Goal: Find specific page/section: Find specific page/section

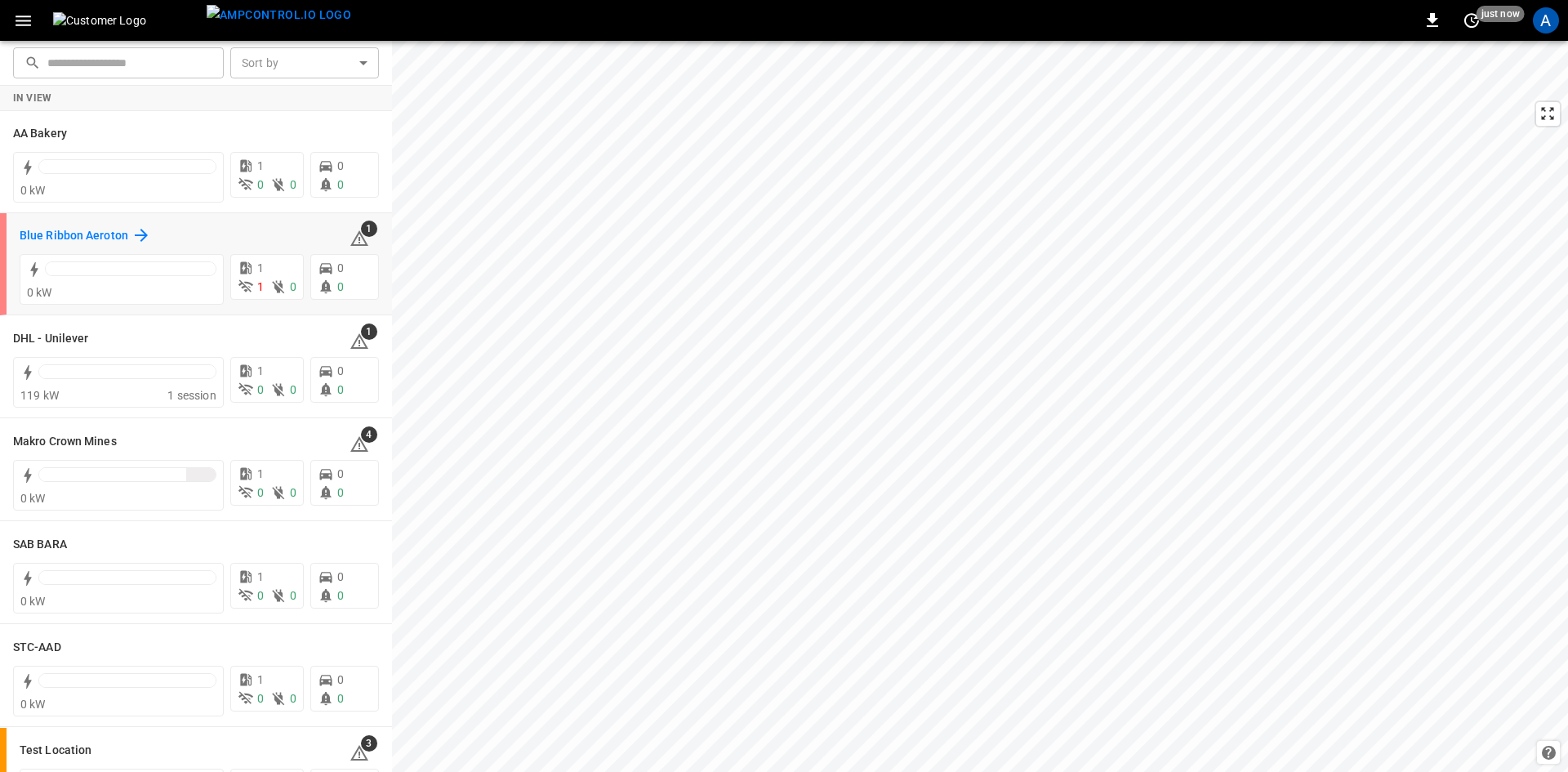
click at [49, 241] on h6 "Blue Ribbon Aeroton" at bounding box center [73, 236] width 108 height 18
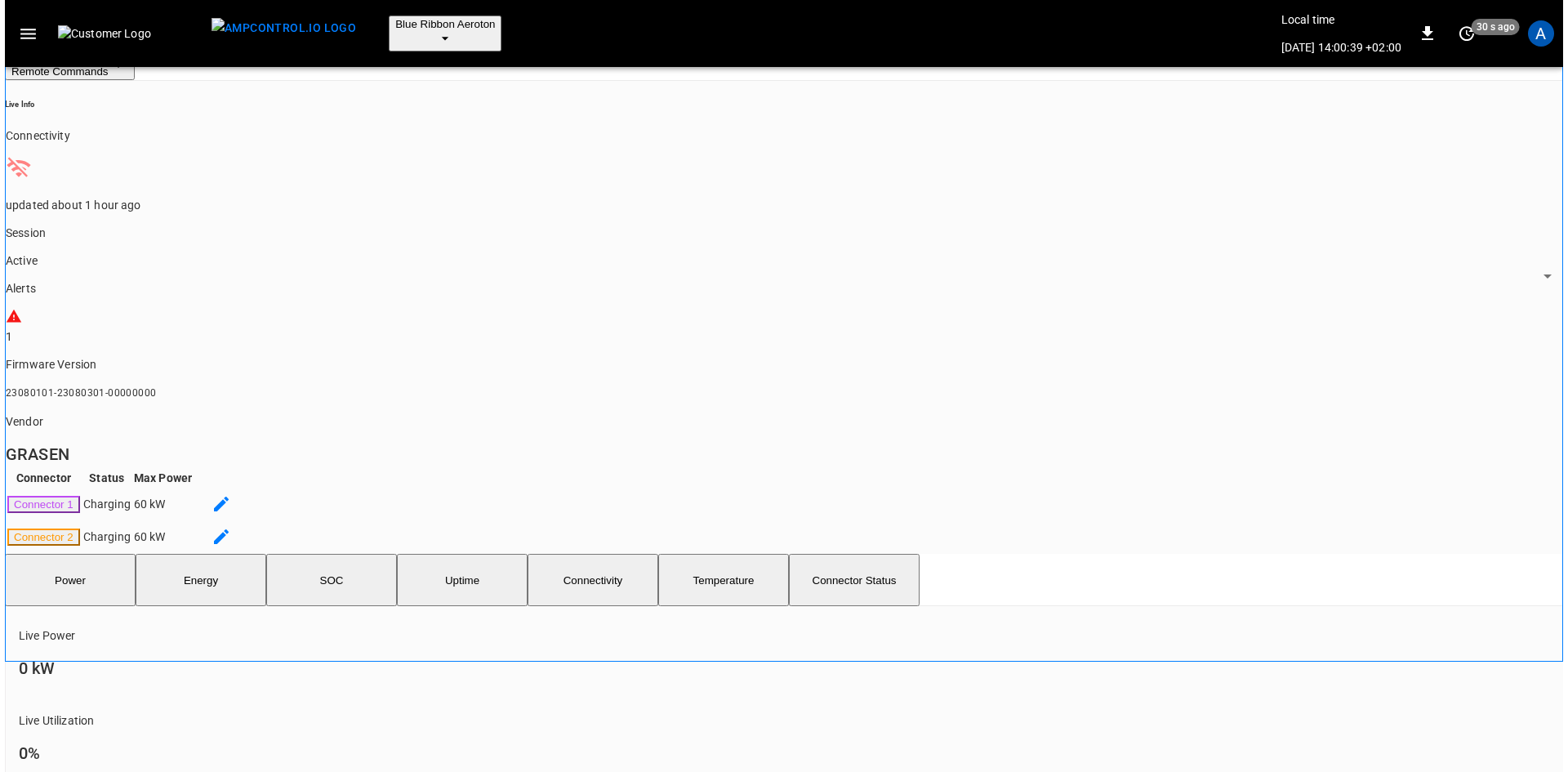
scroll to position [82, 0]
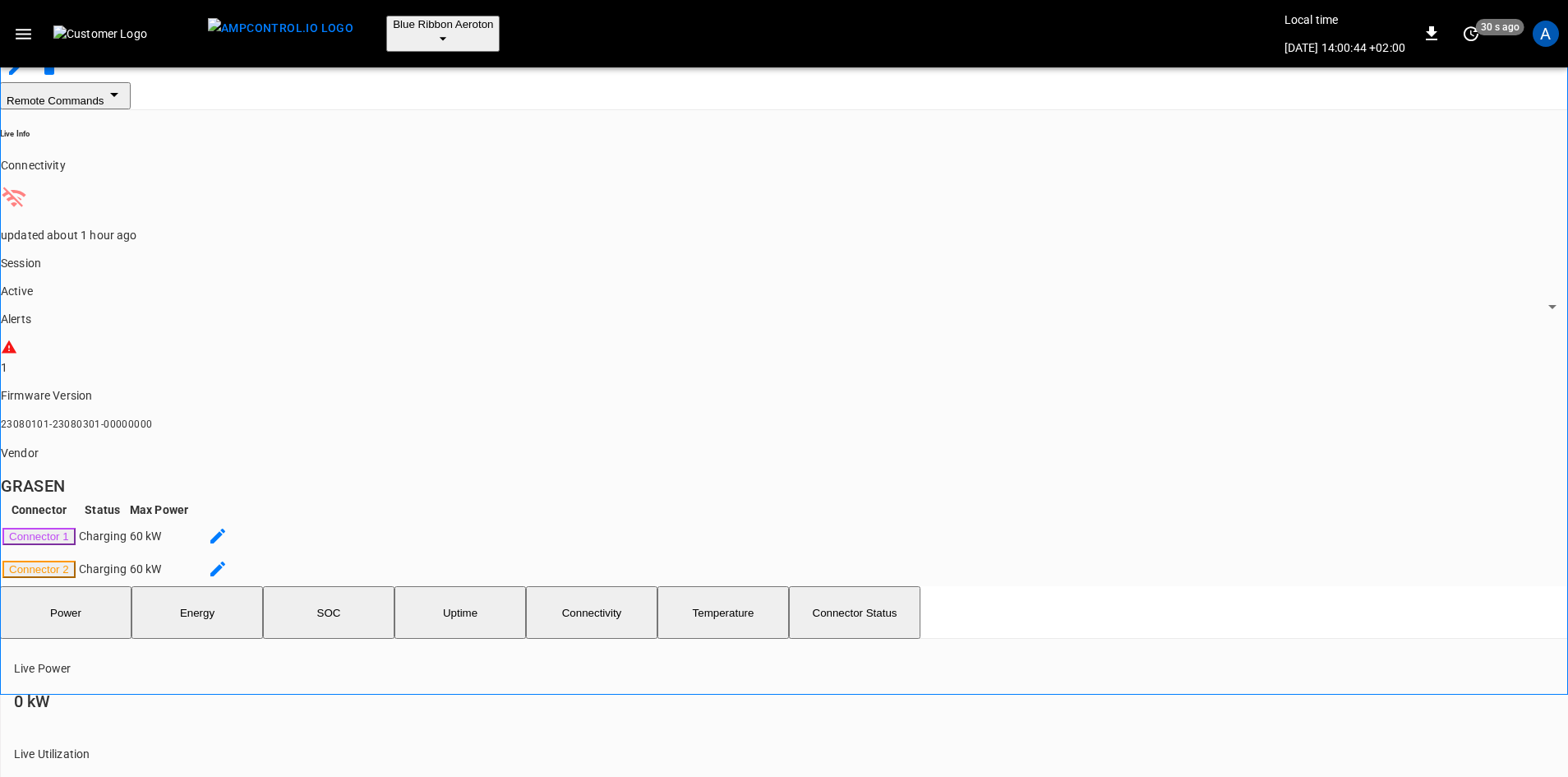
click at [451, 30] on icon "button" at bounding box center [444, 39] width 17 height 17
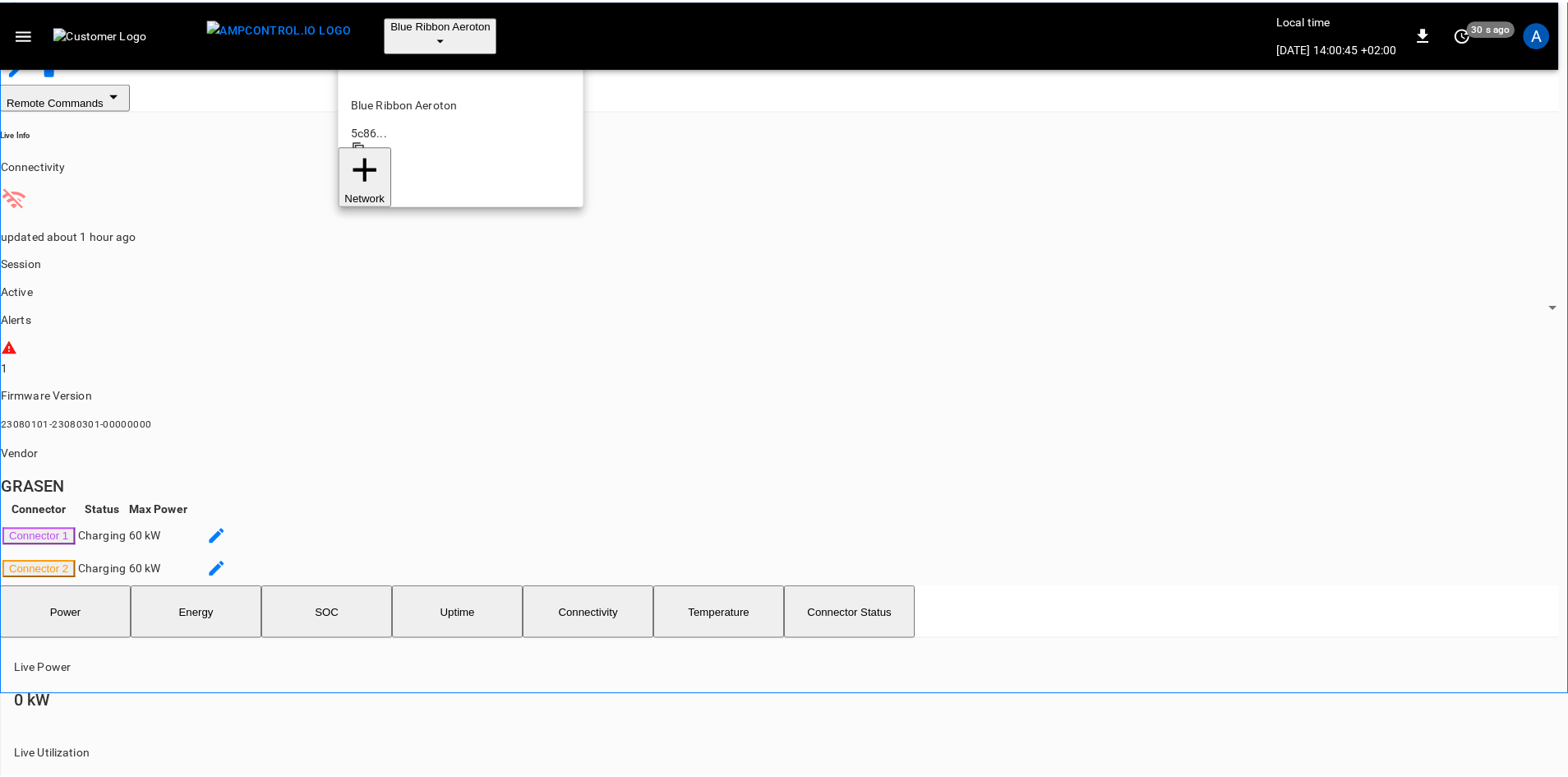
scroll to position [26, 0]
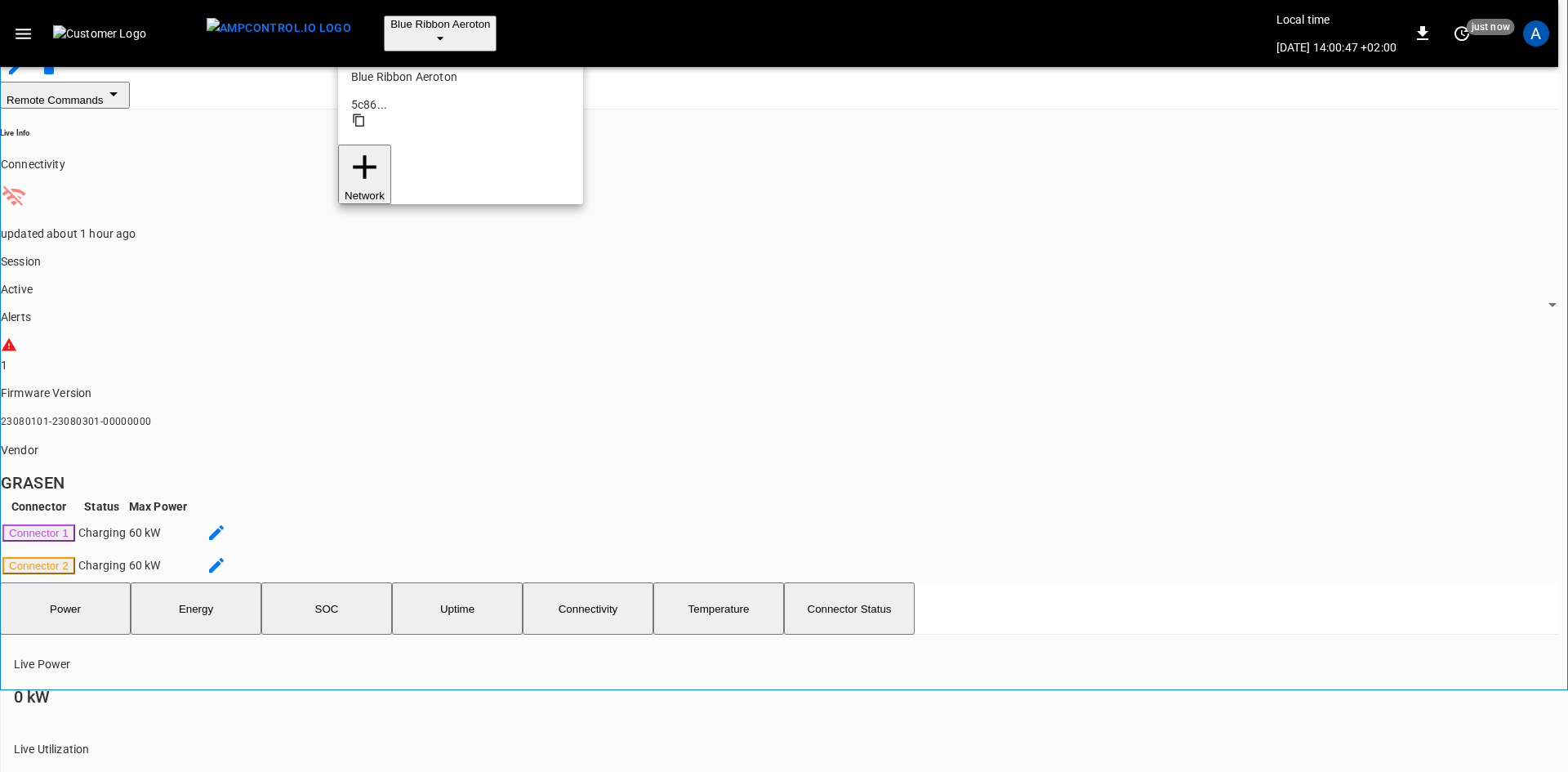
click at [369, 330] on p "SAB BARA" at bounding box center [460, 339] width 218 height 17
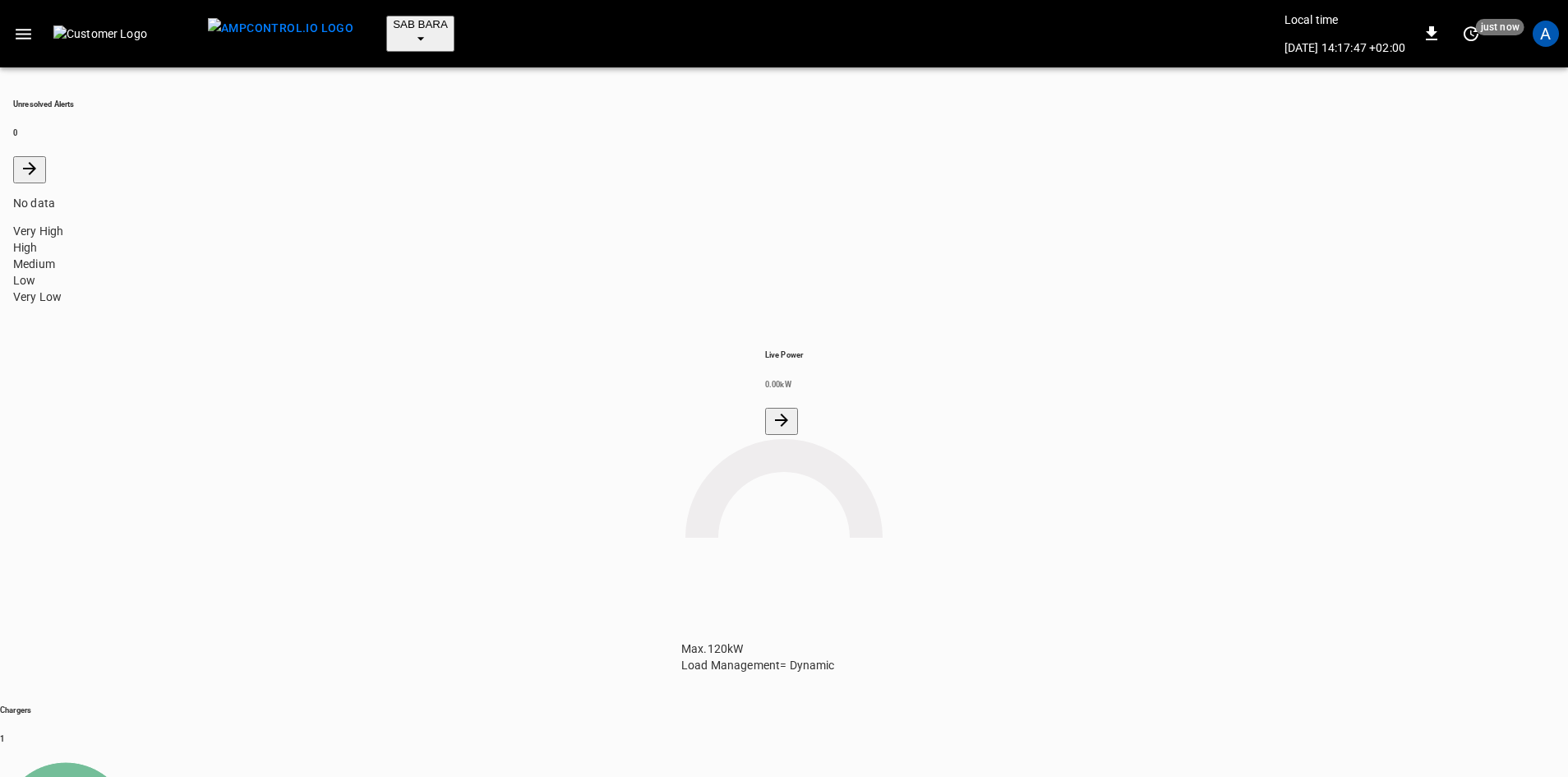
click at [417, 37] on icon "button" at bounding box center [419, 39] width 6 height 4
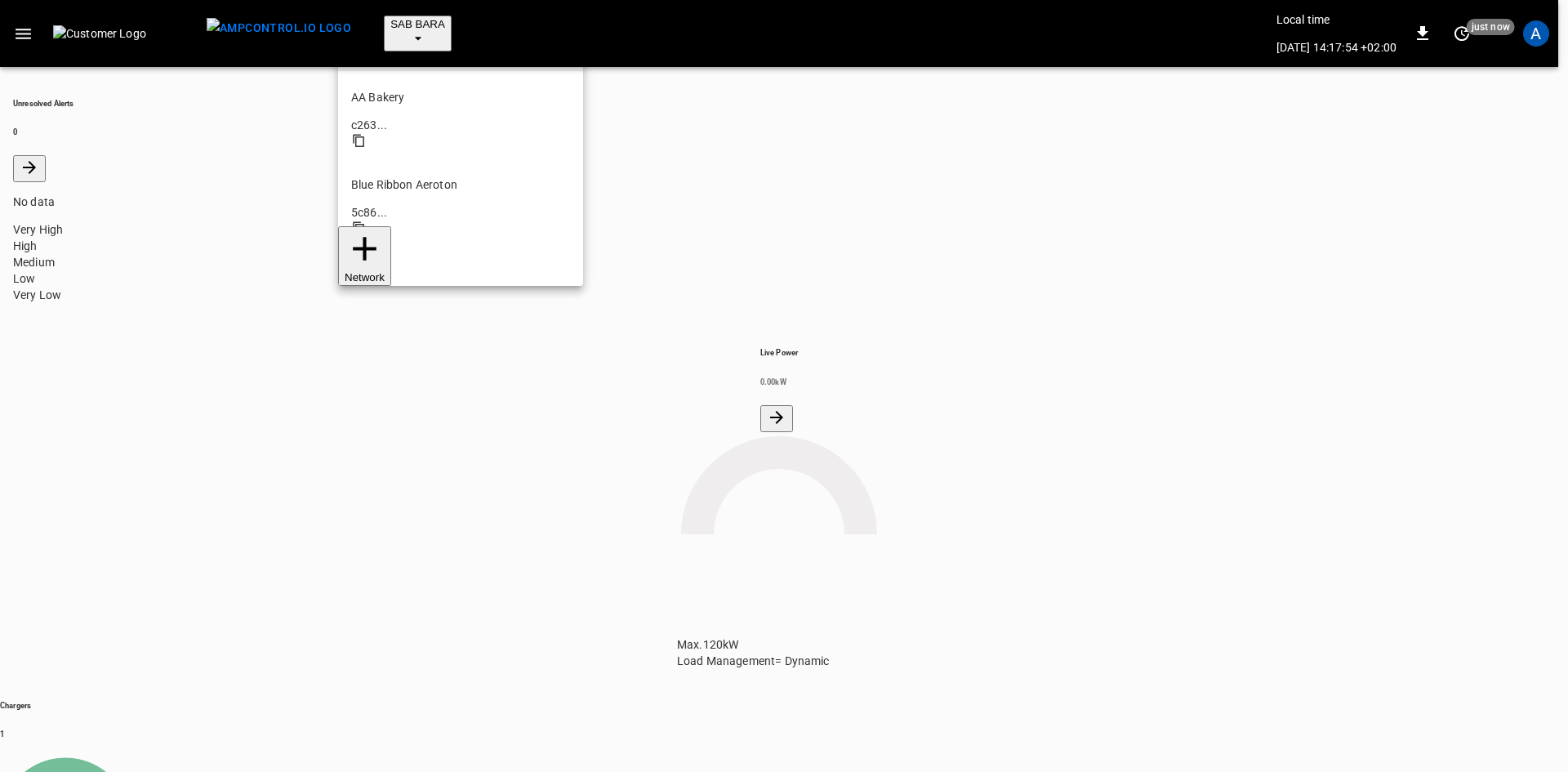
click at [384, 176] on p "Blue Ribbon Aeroton" at bounding box center [460, 185] width 218 height 17
